Goal: Task Accomplishment & Management: Complete application form

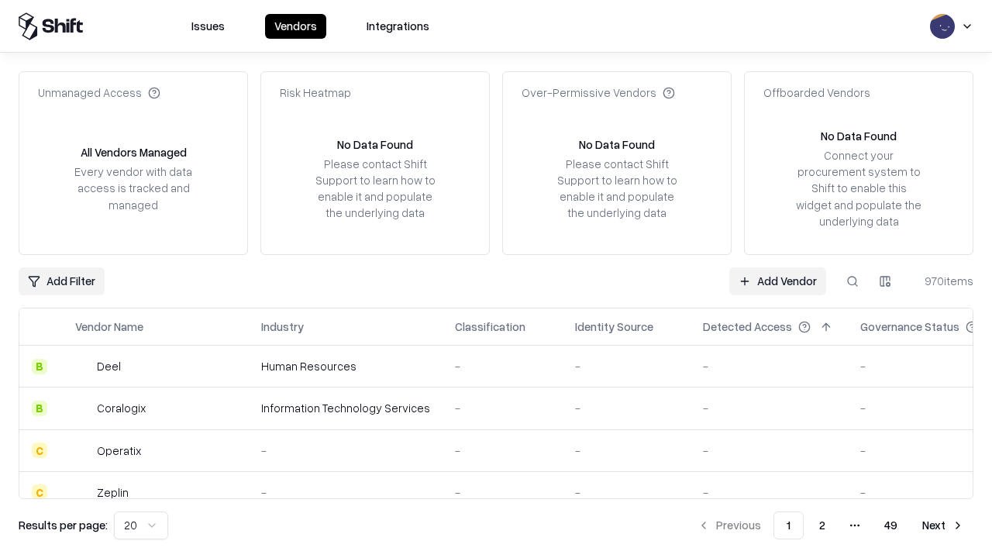
click at [777, 280] on link "Add Vendor" at bounding box center [777, 281] width 97 height 28
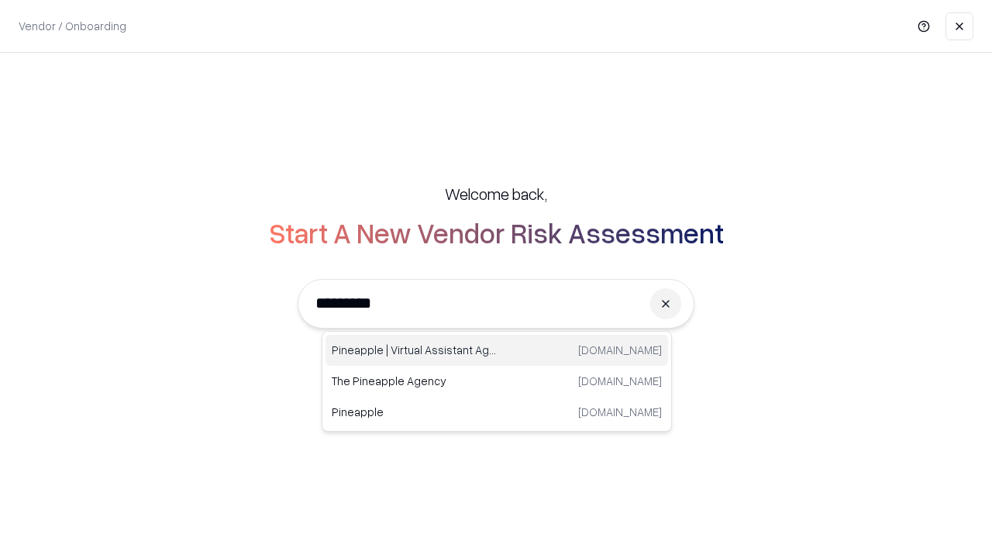
click at [497, 350] on div "Pineapple | Virtual Assistant Agency trypineapple.com" at bounding box center [496, 350] width 342 height 31
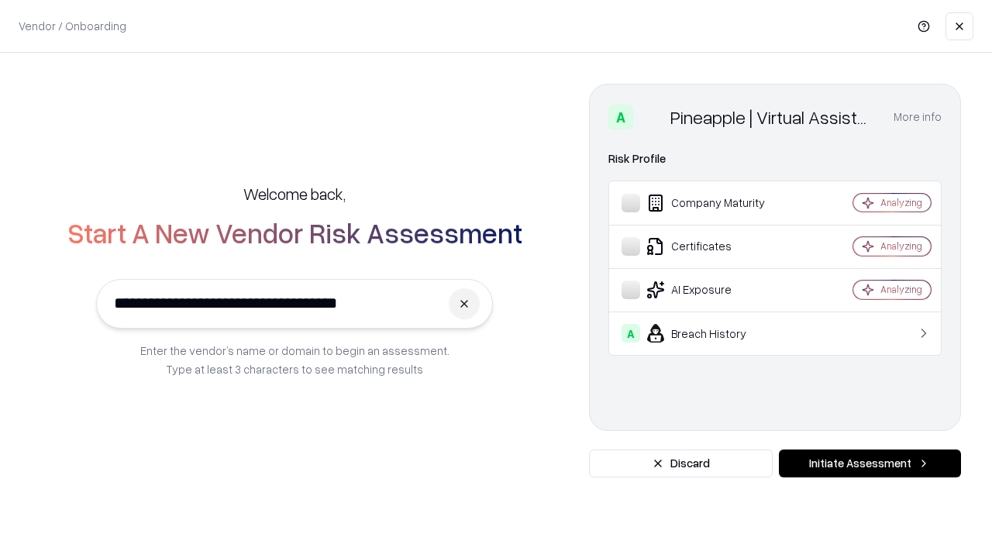
type input "**********"
click at [869, 463] on button "Initiate Assessment" at bounding box center [869, 463] width 182 height 28
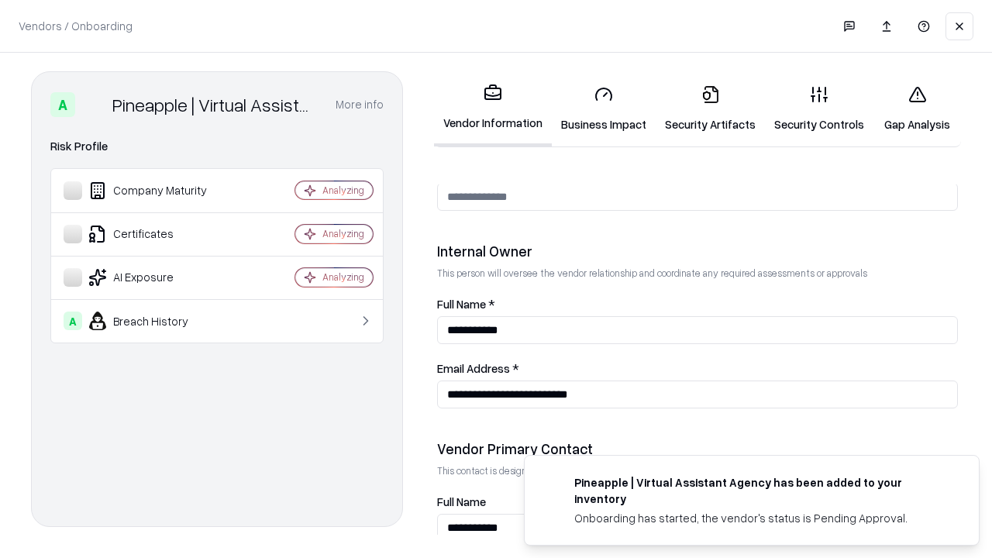
scroll to position [803, 0]
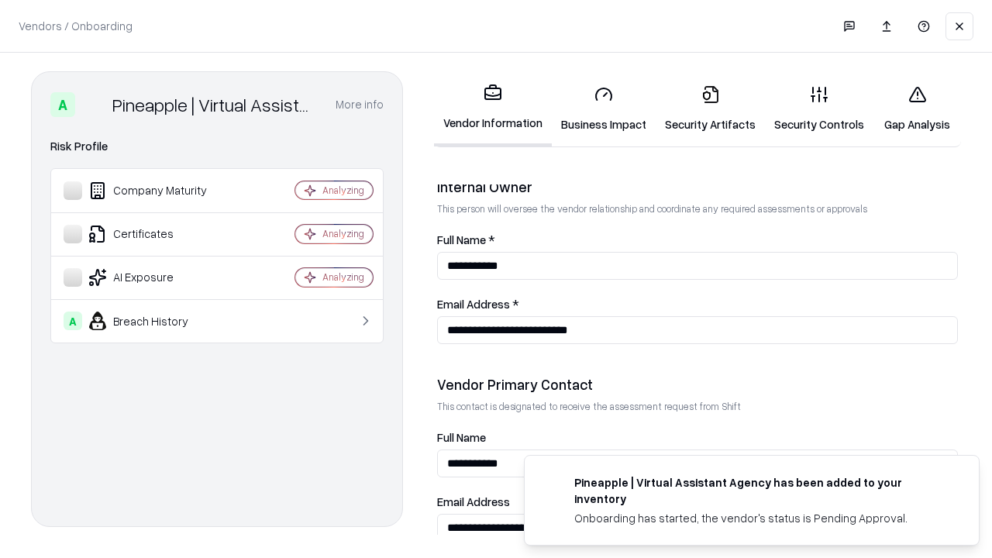
click at [603, 108] on link "Business Impact" at bounding box center [604, 109] width 104 height 72
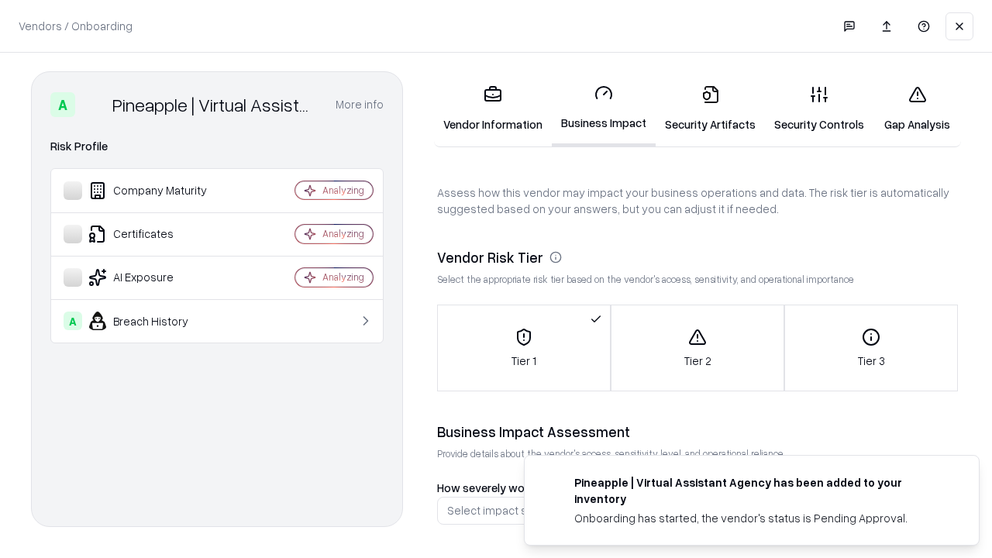
click at [710, 108] on link "Security Artifacts" at bounding box center [709, 109] width 109 height 72
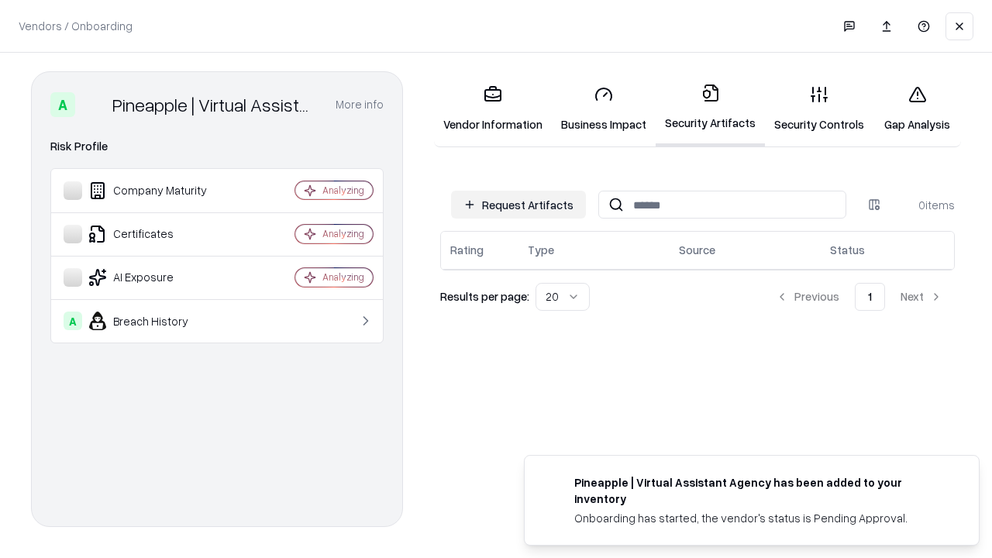
click at [518, 204] on button "Request Artifacts" at bounding box center [518, 205] width 135 height 28
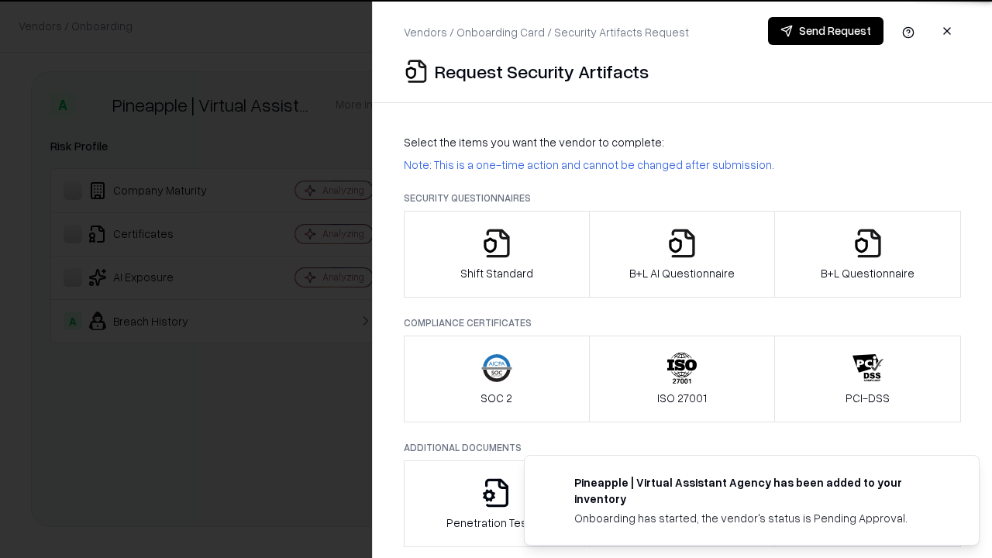
click at [496, 254] on icon "button" at bounding box center [496, 243] width 31 height 31
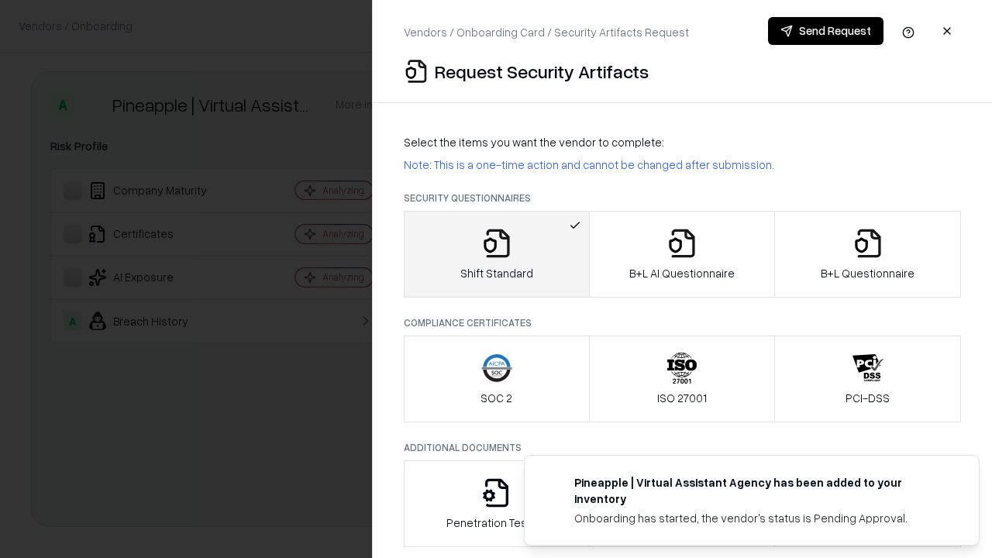
click at [825, 31] on button "Send Request" at bounding box center [825, 31] width 115 height 28
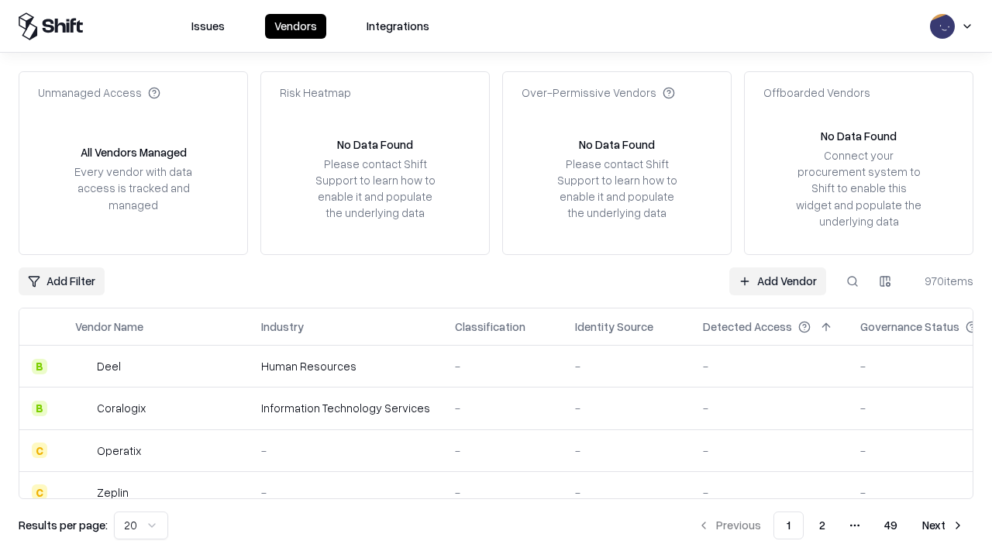
click at [852, 280] on button at bounding box center [852, 281] width 28 height 28
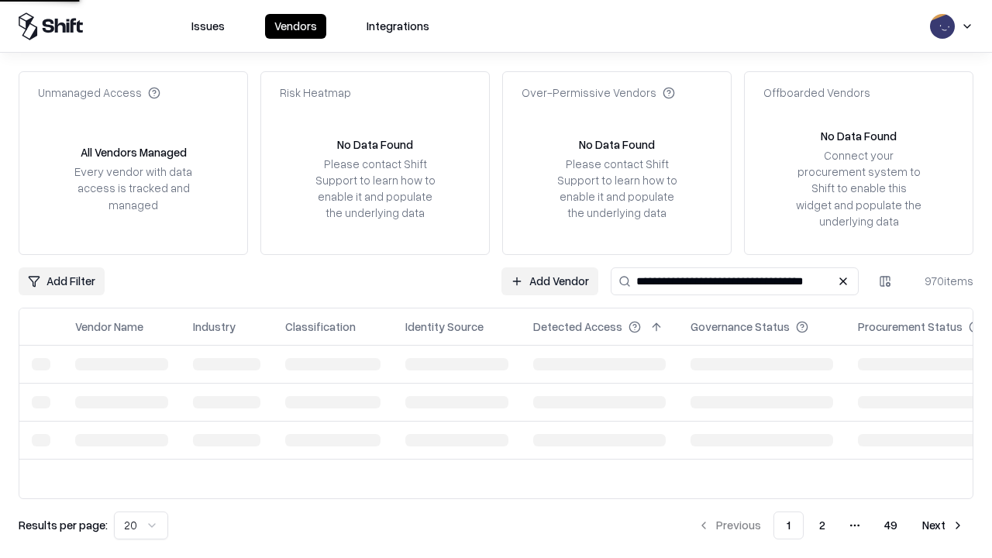
type input "**********"
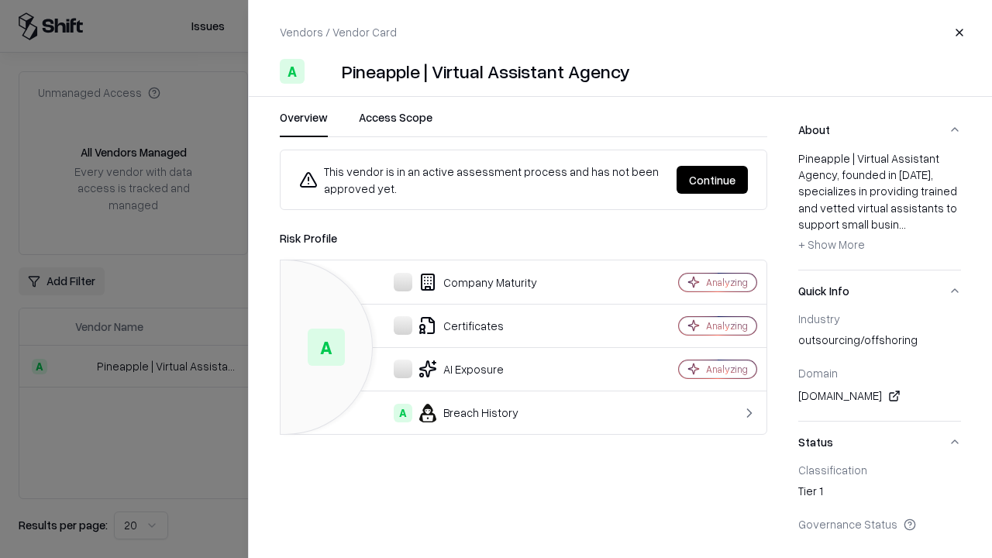
click at [712, 180] on button "Continue" at bounding box center [711, 180] width 71 height 28
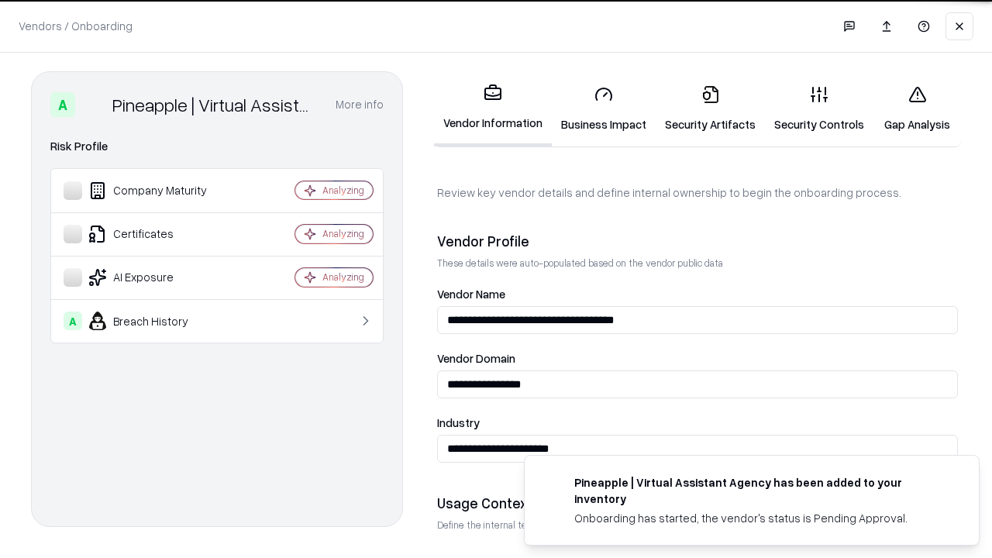
click at [710, 108] on link "Security Artifacts" at bounding box center [709, 109] width 109 height 72
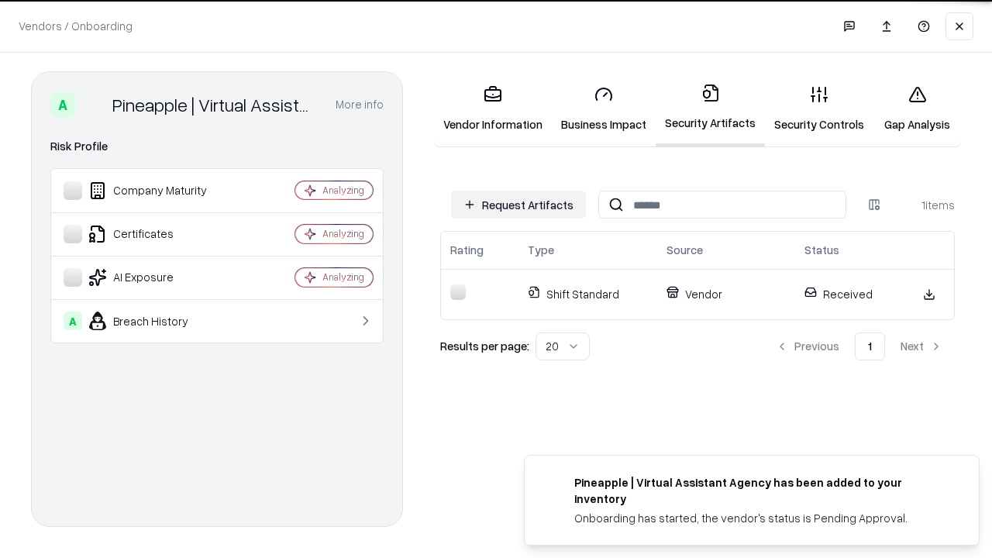
click at [819, 108] on link "Security Controls" at bounding box center [819, 109] width 108 height 72
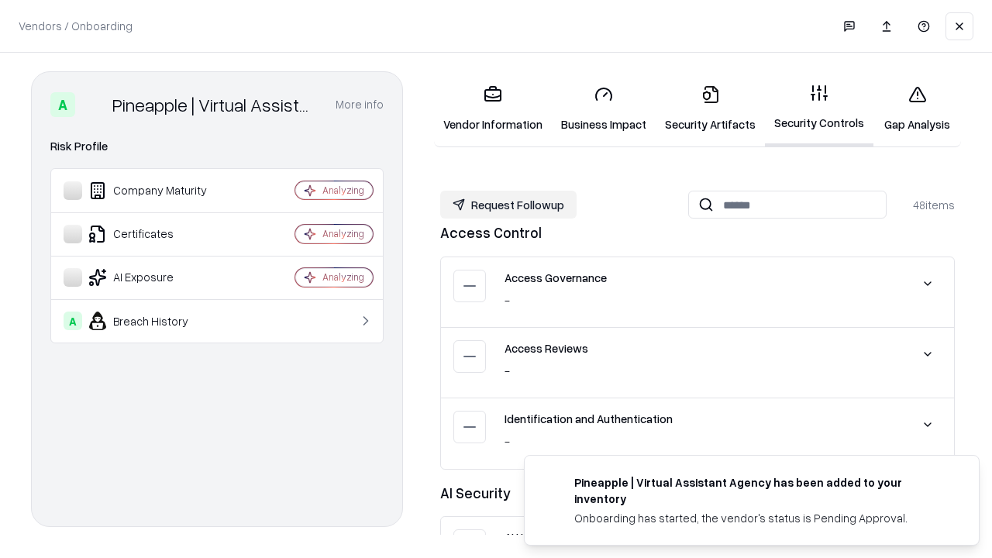
click at [508, 204] on button "Request Followup" at bounding box center [508, 205] width 136 height 28
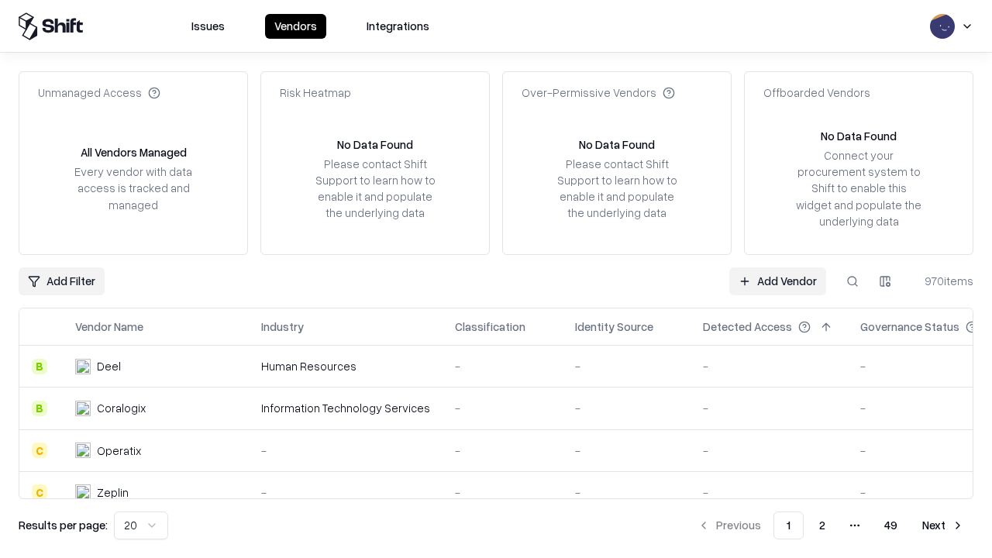
click at [777, 280] on link "Add Vendor" at bounding box center [777, 281] width 97 height 28
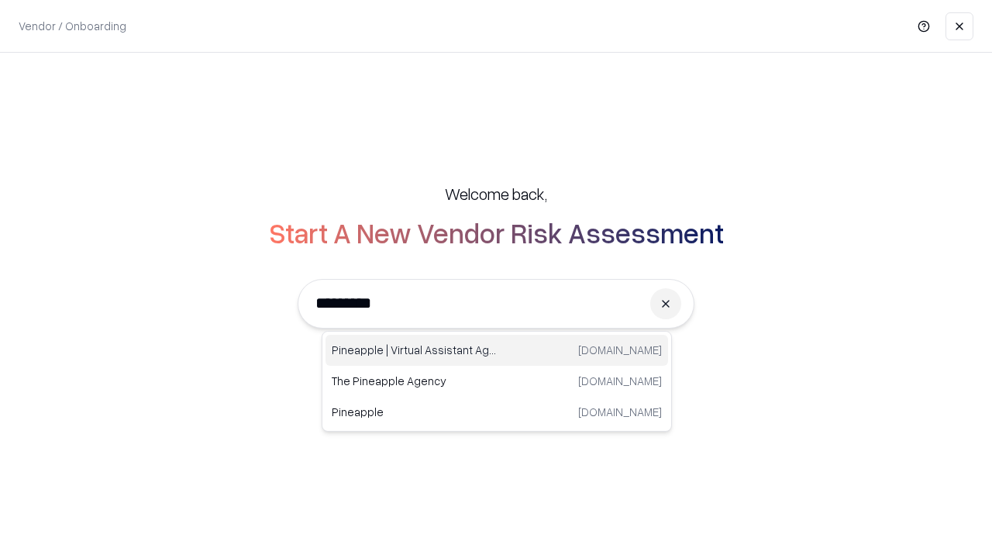
click at [497, 350] on div "Pineapple | Virtual Assistant Agency [DOMAIN_NAME]" at bounding box center [496, 350] width 342 height 31
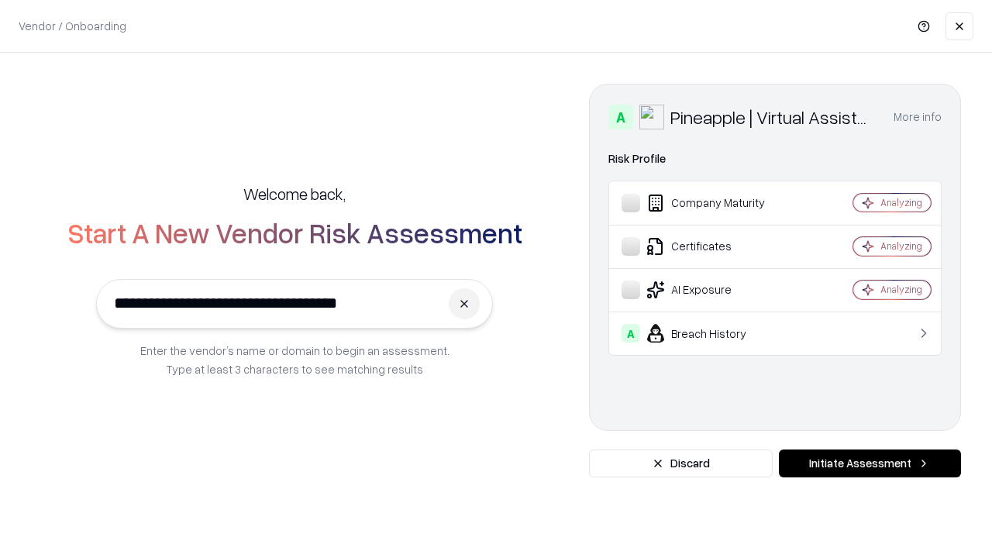
type input "**********"
click at [869, 463] on button "Initiate Assessment" at bounding box center [869, 463] width 182 height 28
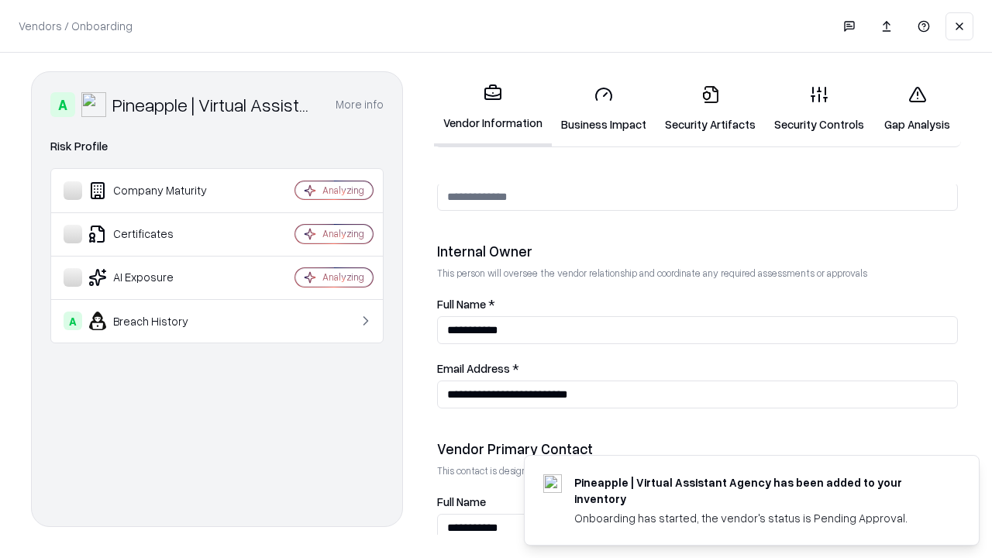
scroll to position [803, 0]
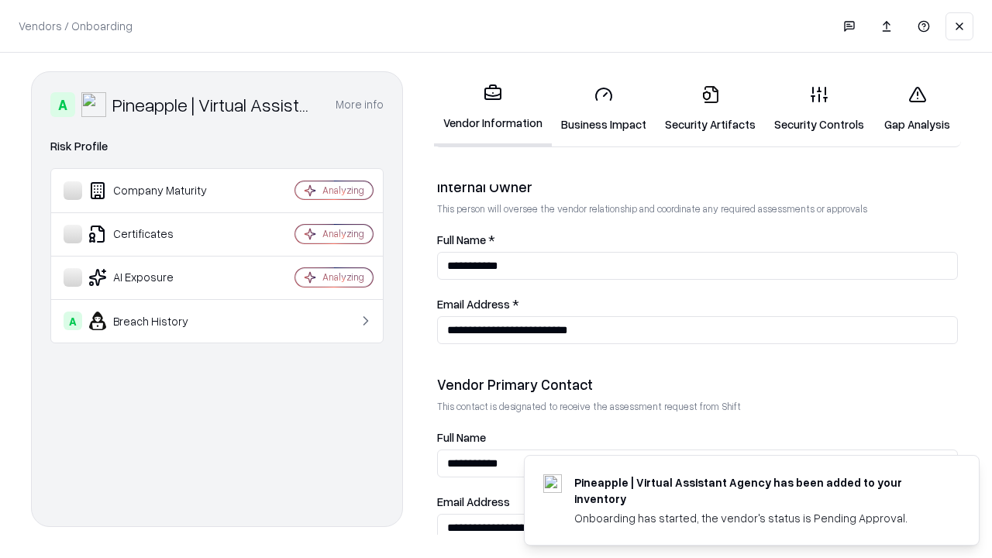
click at [916, 108] on link "Gap Analysis" at bounding box center [917, 109] width 88 height 72
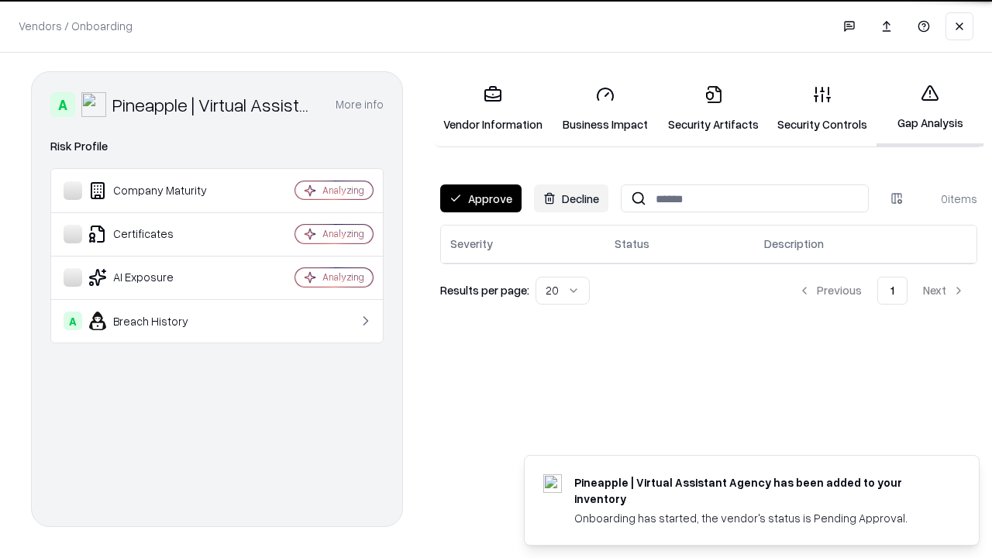
click at [480, 198] on button "Approve" at bounding box center [480, 198] width 81 height 28
